Goal: Book appointment/travel/reservation

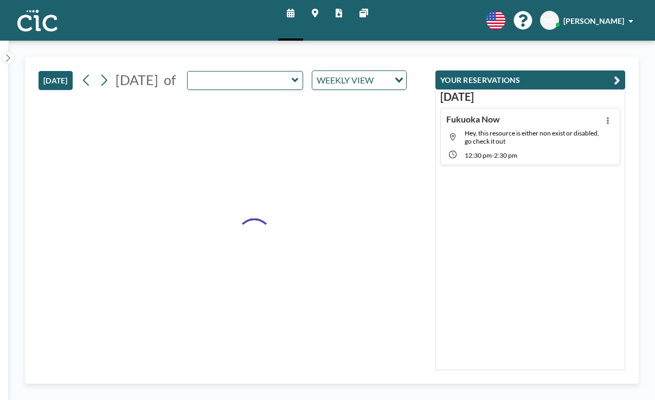
type input "Oboro"
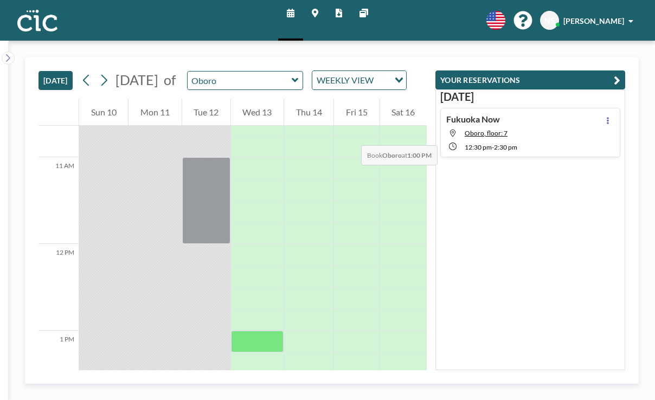
scroll to position [934, 0]
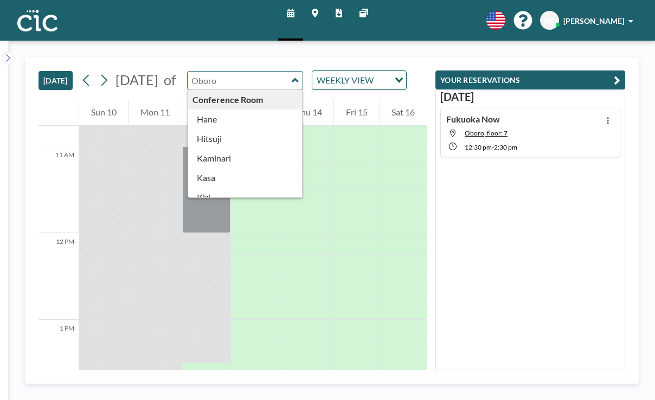
click at [196, 72] on input "text" at bounding box center [240, 81] width 104 height 18
type input "Hitsuji"
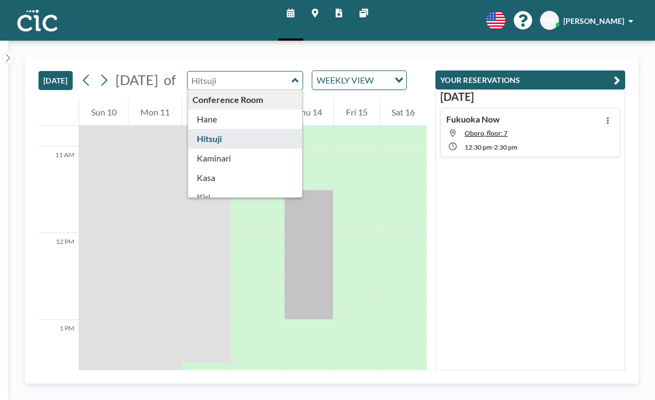
click at [209, 72] on input "text" at bounding box center [240, 81] width 104 height 18
type input "Kaminari"
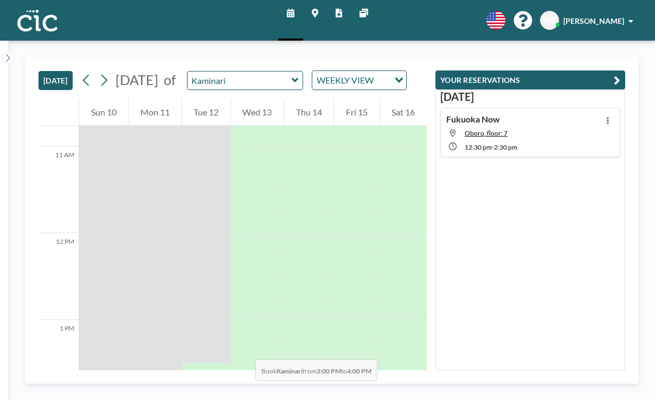
drag, startPoint x: 193, startPoint y: 233, endPoint x: 197, endPoint y: 282, distance: 49.0
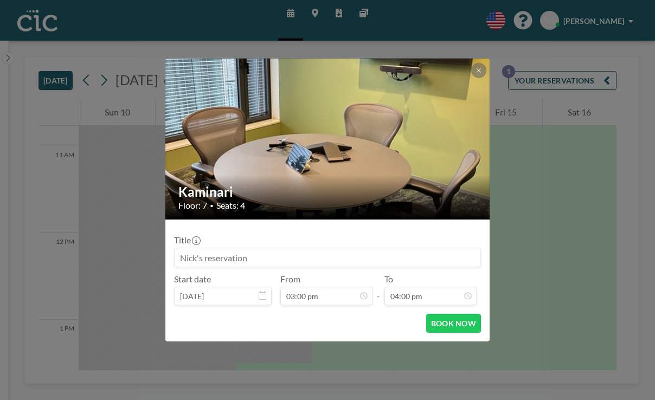
scroll to position [937, 0]
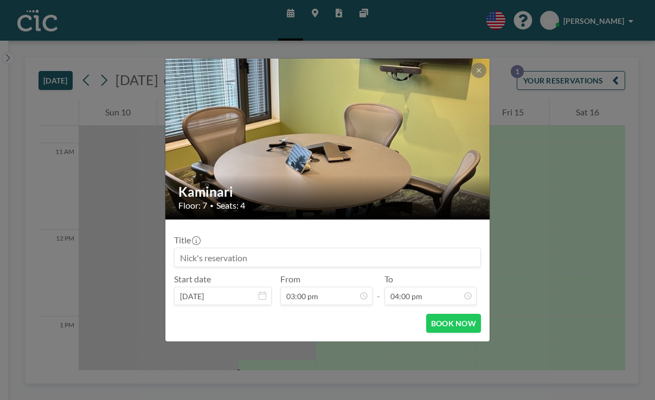
click at [223, 248] on input at bounding box center [328, 257] width 306 height 18
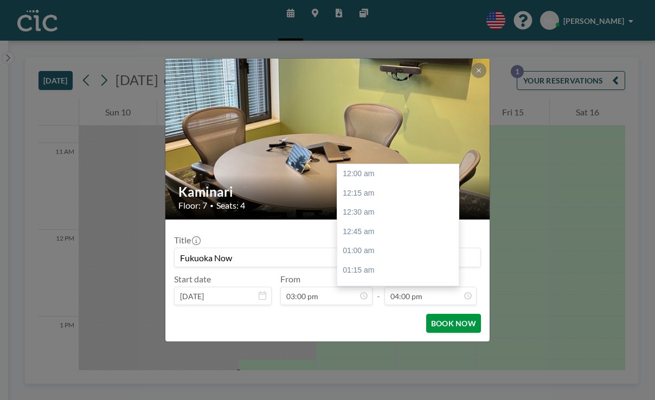
scroll to position [1108, 0]
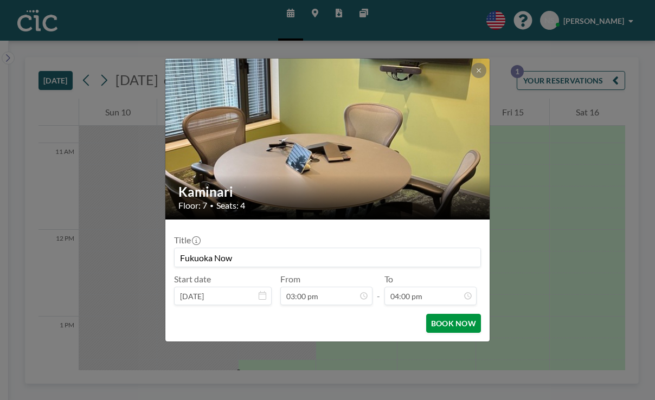
type input "Fukuoka Now"
click at [427, 314] on button "BOOK NOW" at bounding box center [453, 323] width 55 height 19
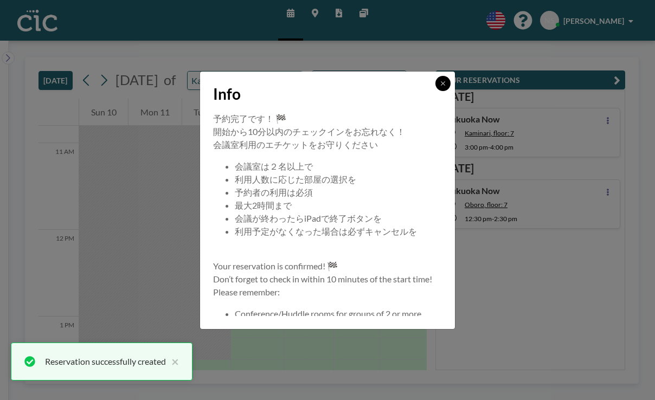
click at [436, 91] on button at bounding box center [443, 83] width 15 height 15
